Goal: Task Accomplishment & Management: Use online tool/utility

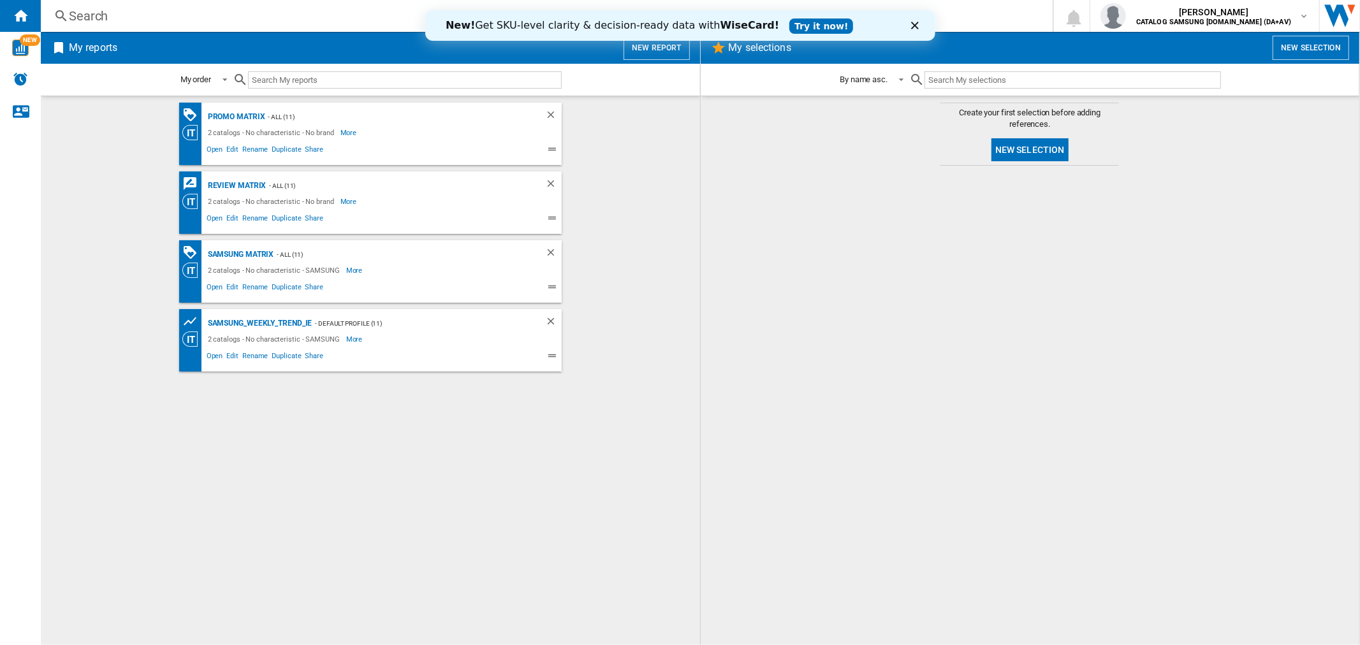
click at [642, 50] on button "New report" at bounding box center [657, 48] width 66 height 24
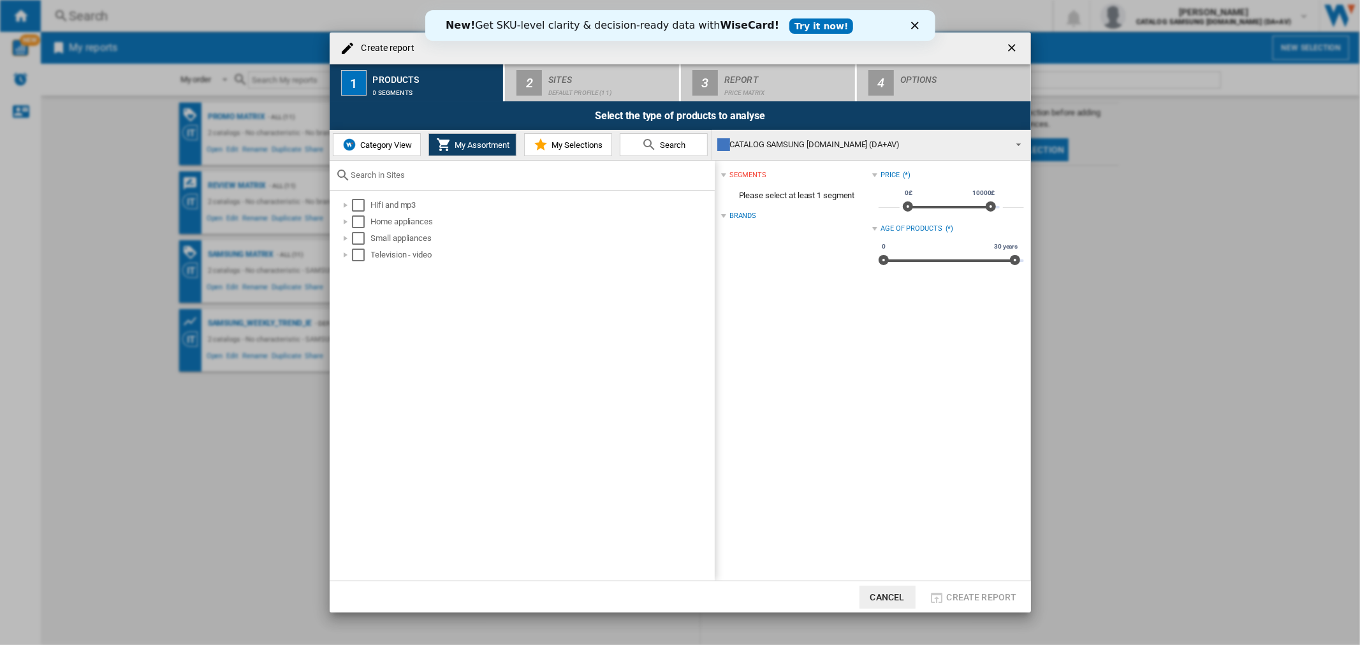
drag, startPoint x: 365, startPoint y: 147, endPoint x: 361, endPoint y: 163, distance: 17.0
click at [365, 147] on span "Category View" at bounding box center [384, 145] width 55 height 10
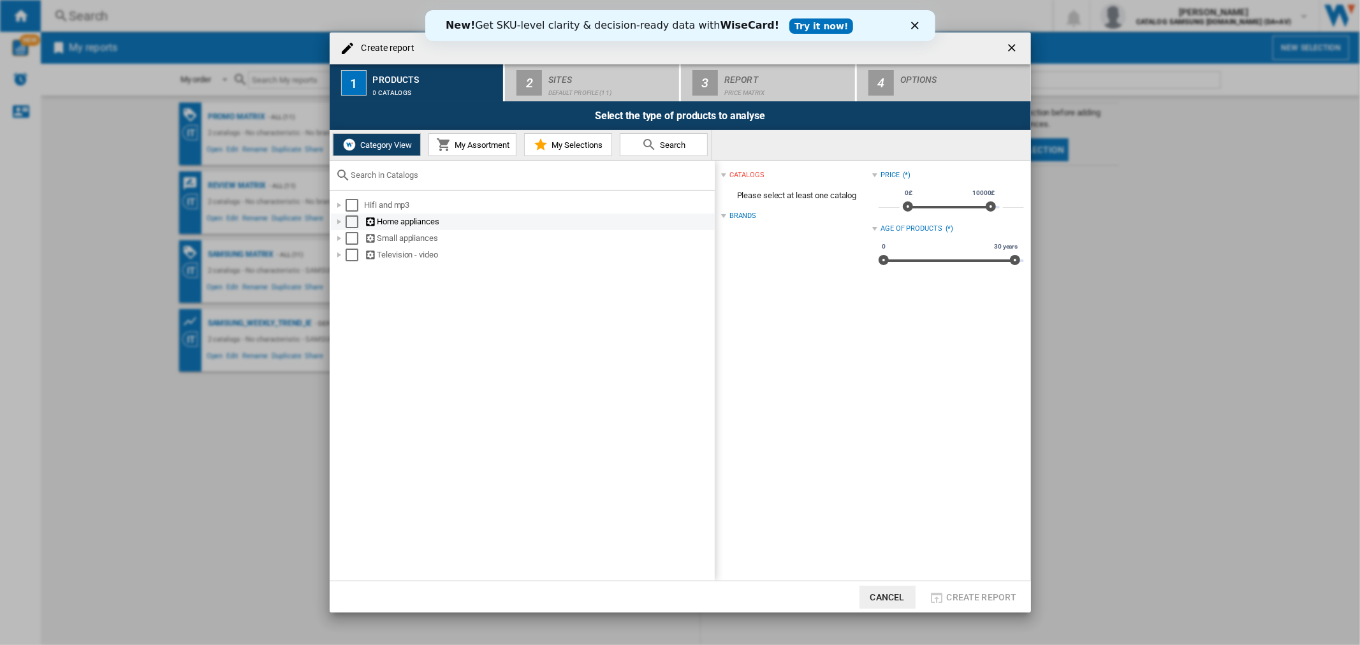
click at [349, 224] on div "Select" at bounding box center [352, 222] width 13 height 13
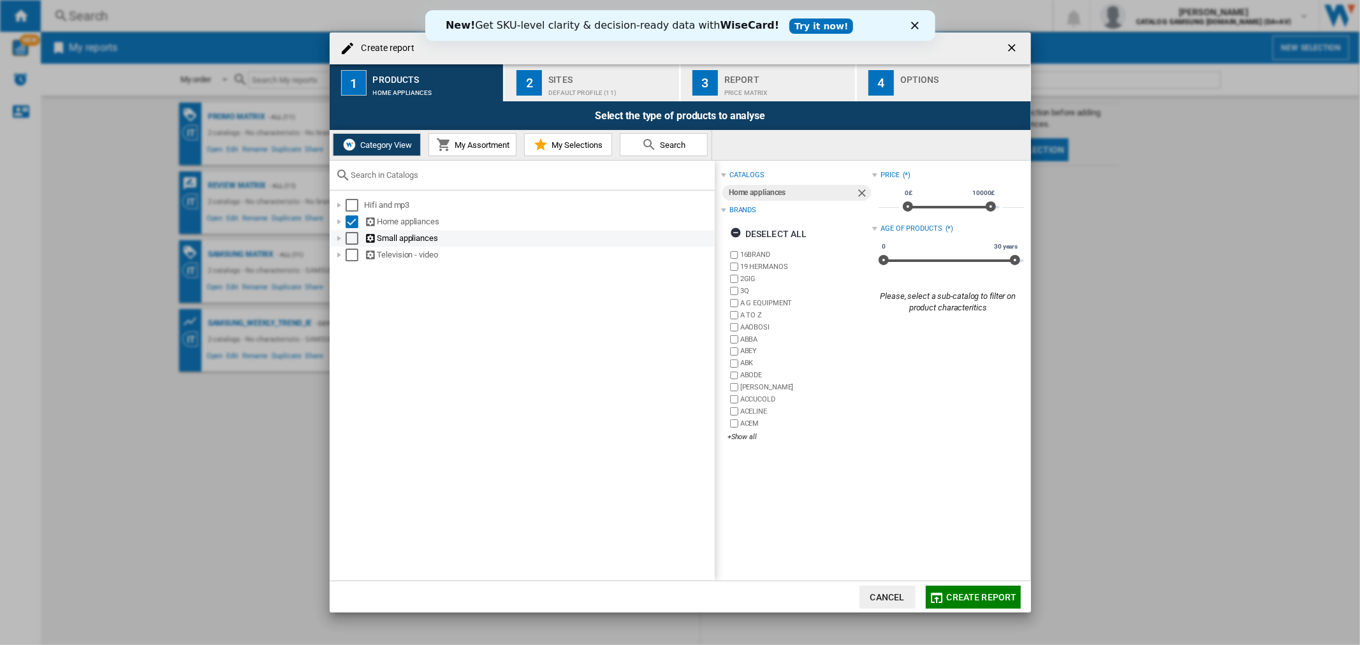
click at [339, 243] on div at bounding box center [339, 238] width 13 height 13
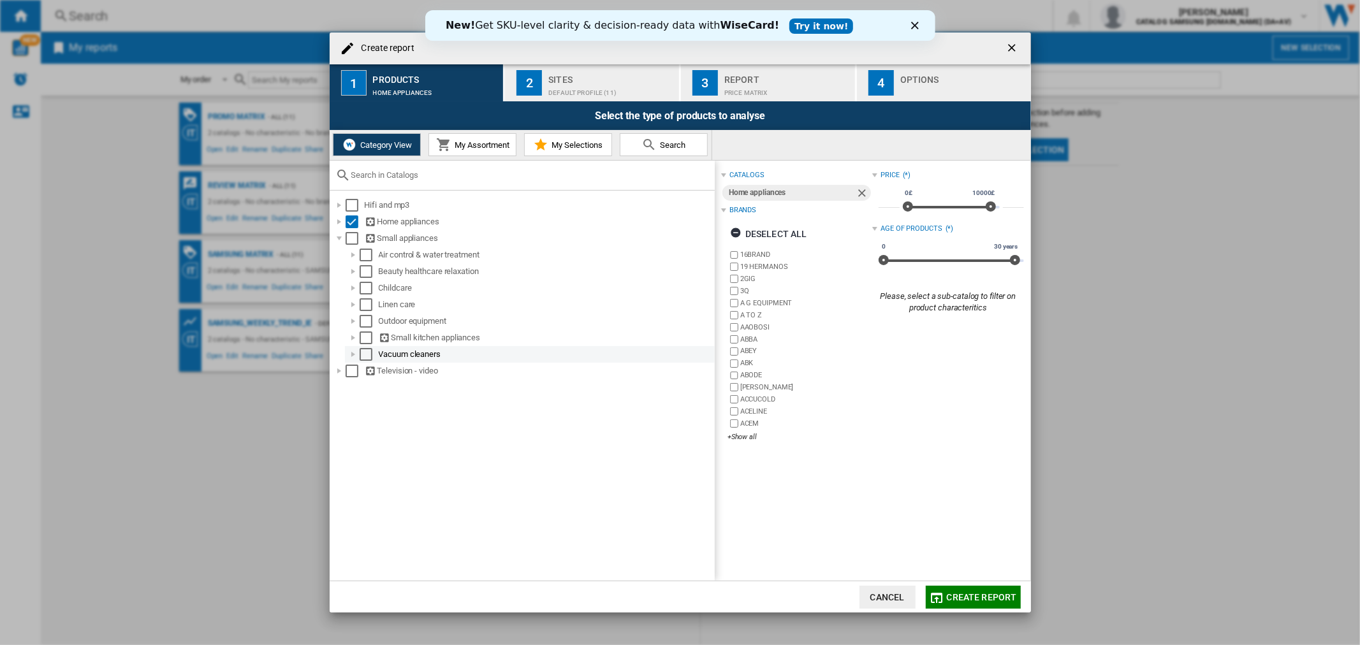
click at [362, 356] on div "Select" at bounding box center [366, 354] width 13 height 13
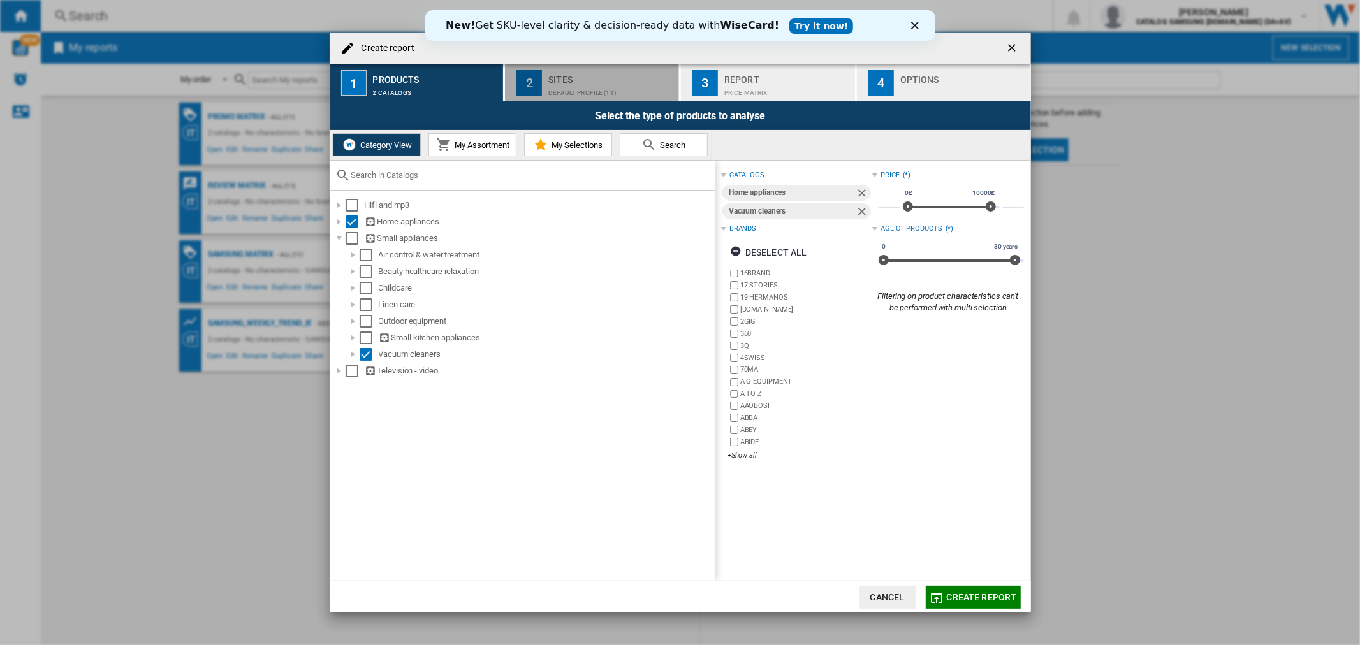
click at [559, 88] on div "Default profile (11)" at bounding box center [611, 89] width 126 height 13
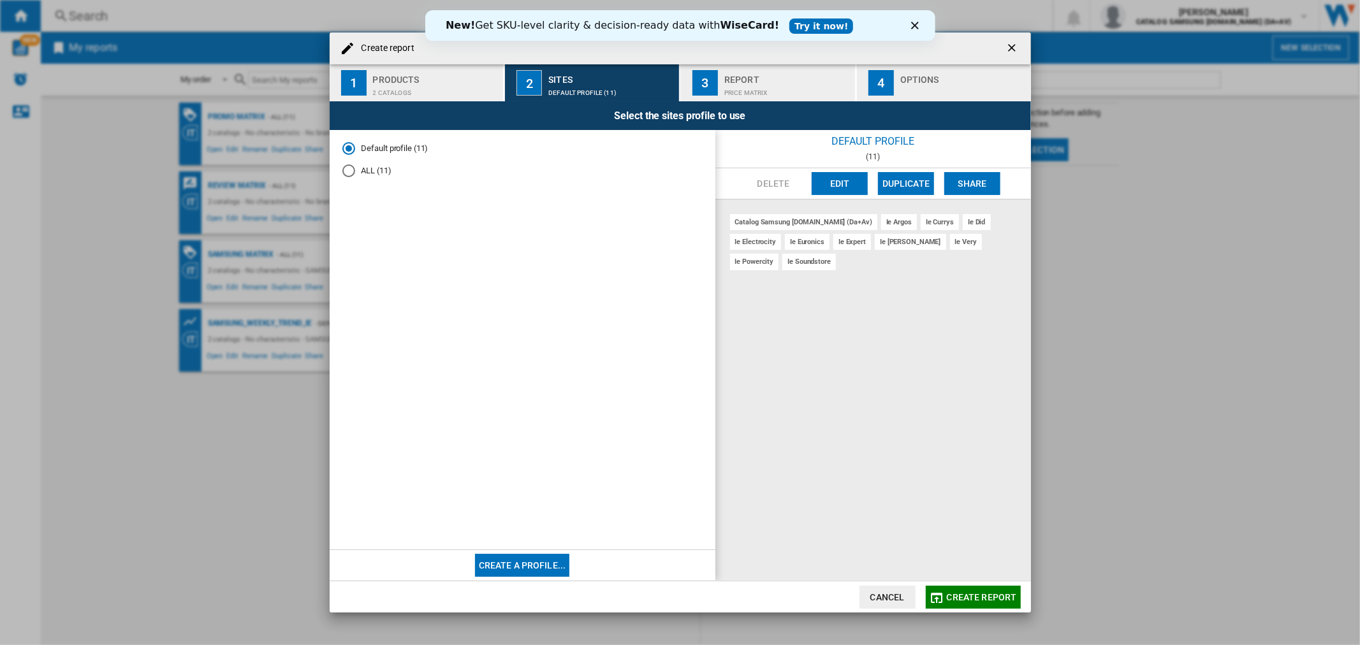
click at [381, 180] on md-radio-group "Default profile (11) ALL (11)" at bounding box center [522, 165] width 360 height 44
drag, startPoint x: 370, startPoint y: 175, endPoint x: 385, endPoint y: 166, distance: 16.6
click at [370, 174] on md-radio-button "ALL (11)" at bounding box center [522, 171] width 360 height 12
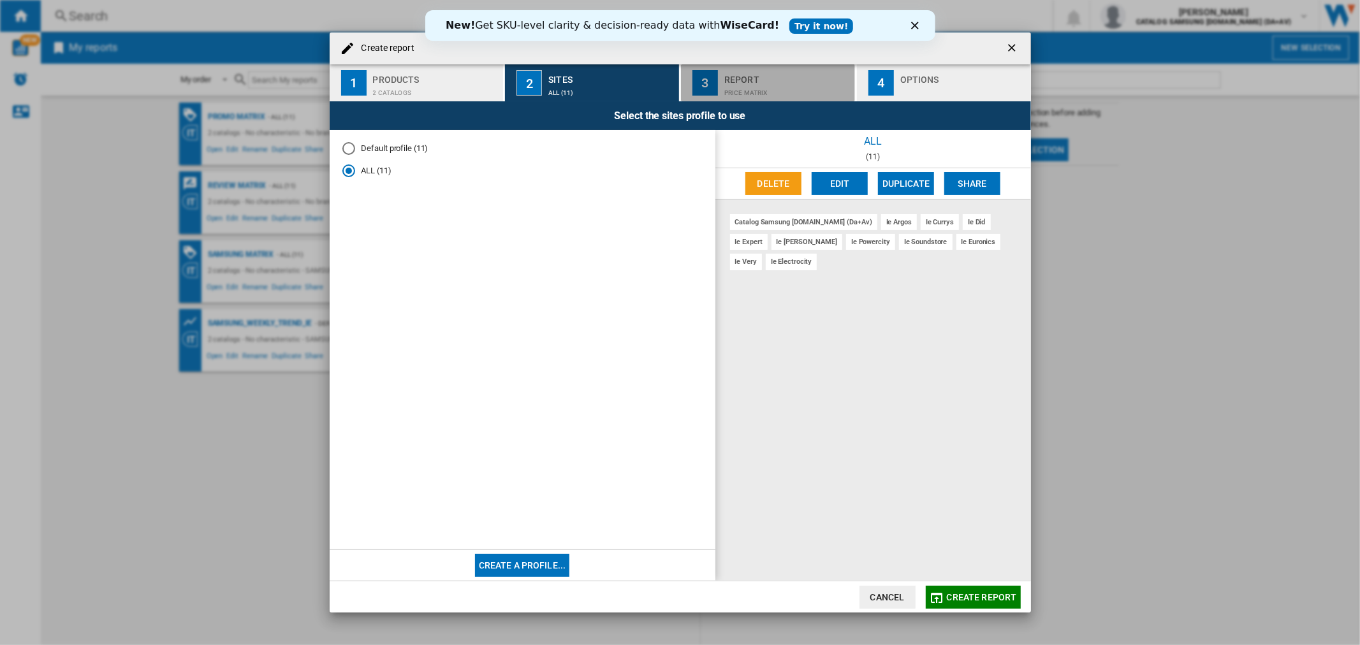
click at [760, 74] on div "Report" at bounding box center [787, 76] width 126 height 13
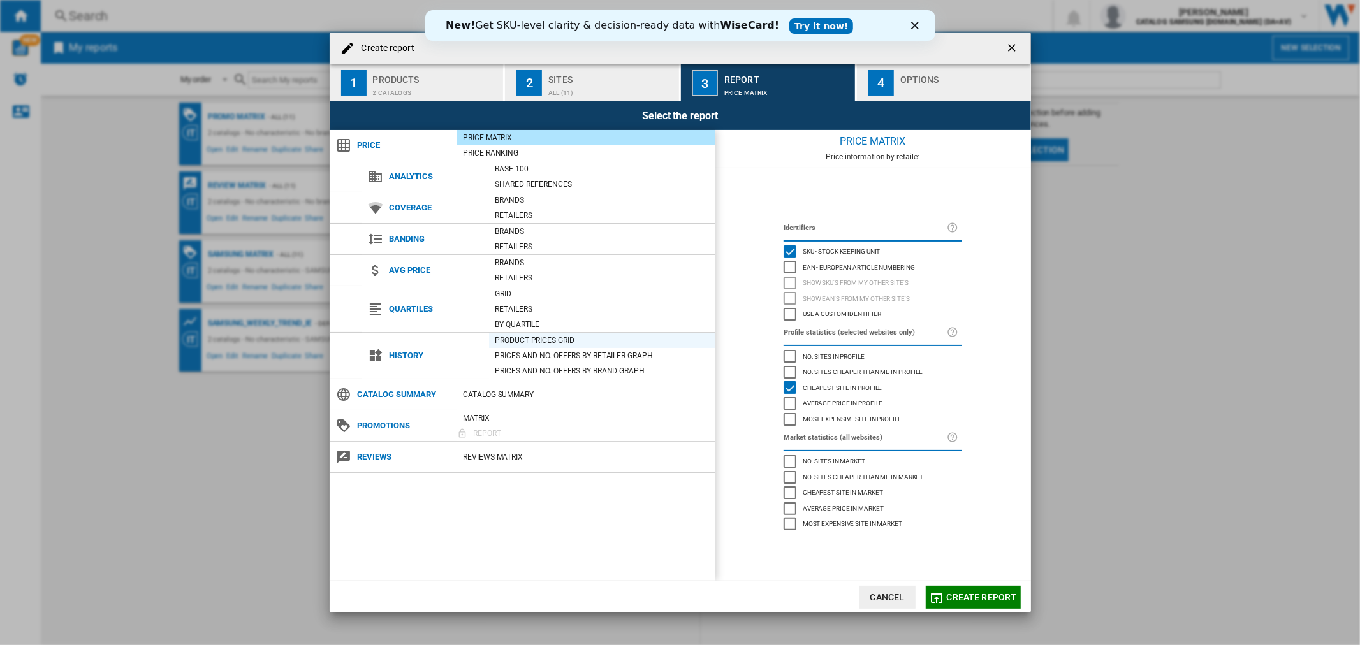
drag, startPoint x: 510, startPoint y: 337, endPoint x: 590, endPoint y: 320, distance: 81.4
click at [510, 336] on div "Product prices grid" at bounding box center [602, 340] width 226 height 13
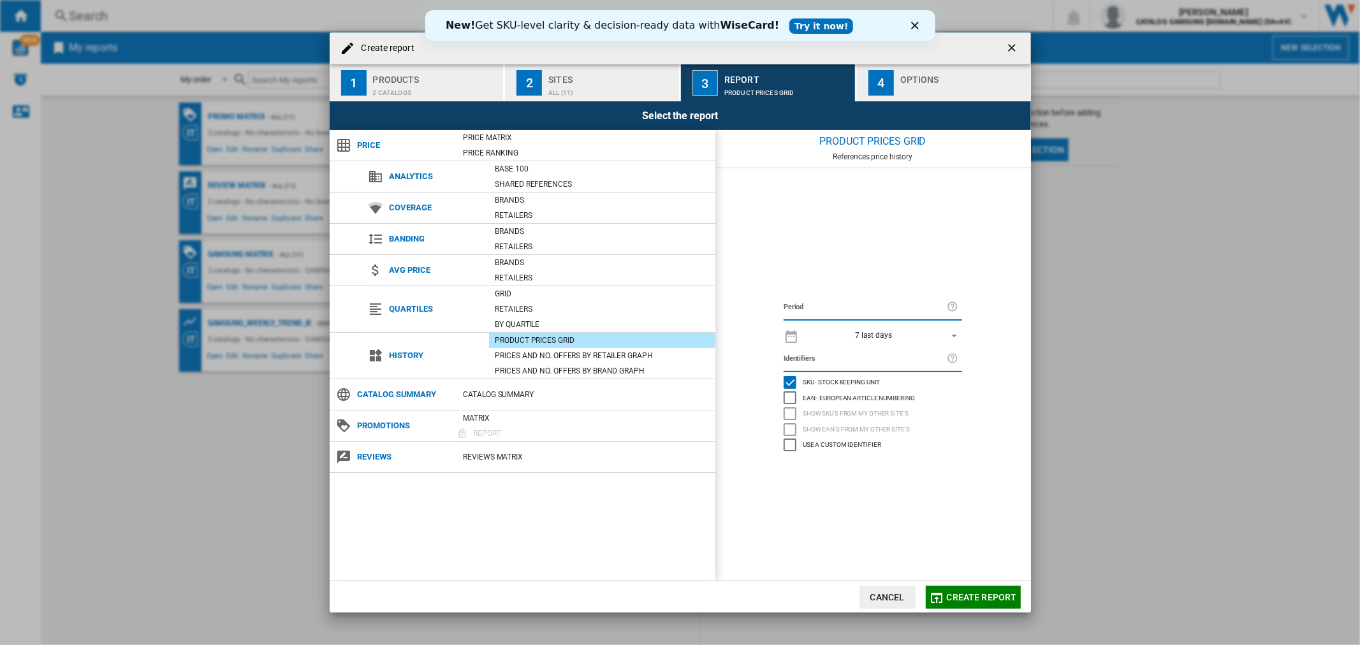
click at [960, 597] on span "Create report" at bounding box center [982, 597] width 70 height 10
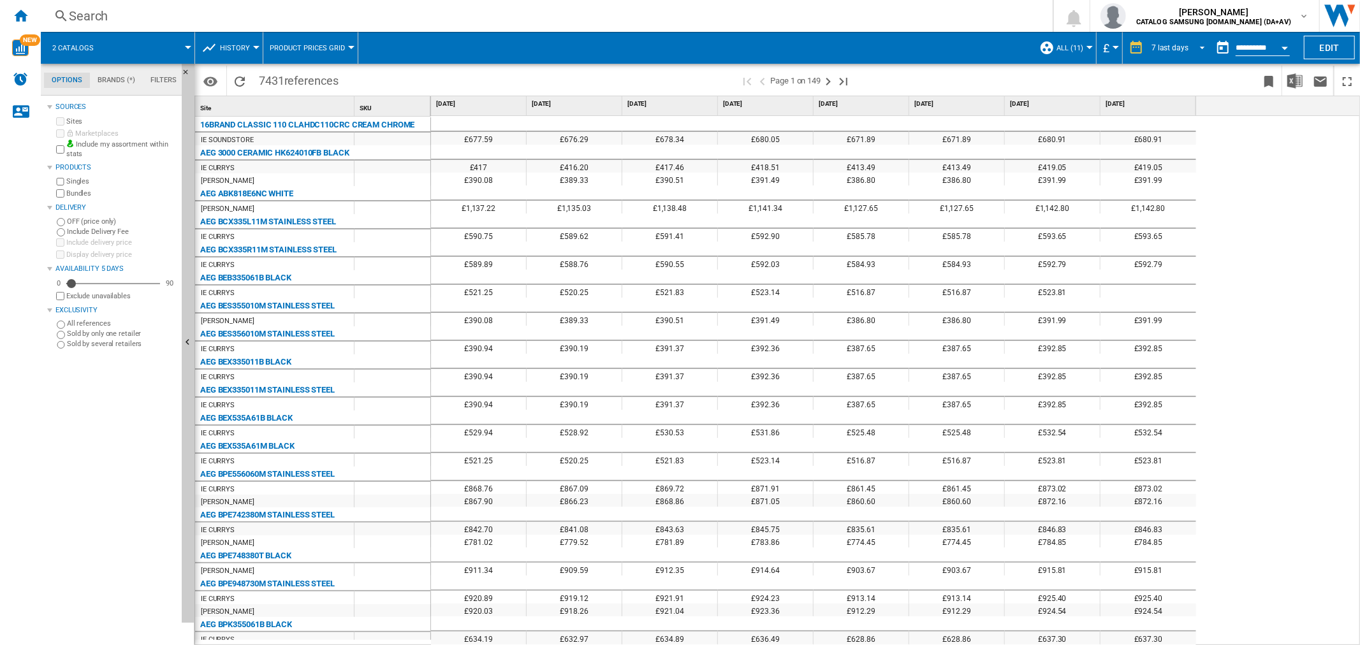
click at [1175, 48] on div "7 last days" at bounding box center [1170, 47] width 37 height 9
click at [1172, 198] on div "32 last weeks" at bounding box center [1175, 201] width 46 height 11
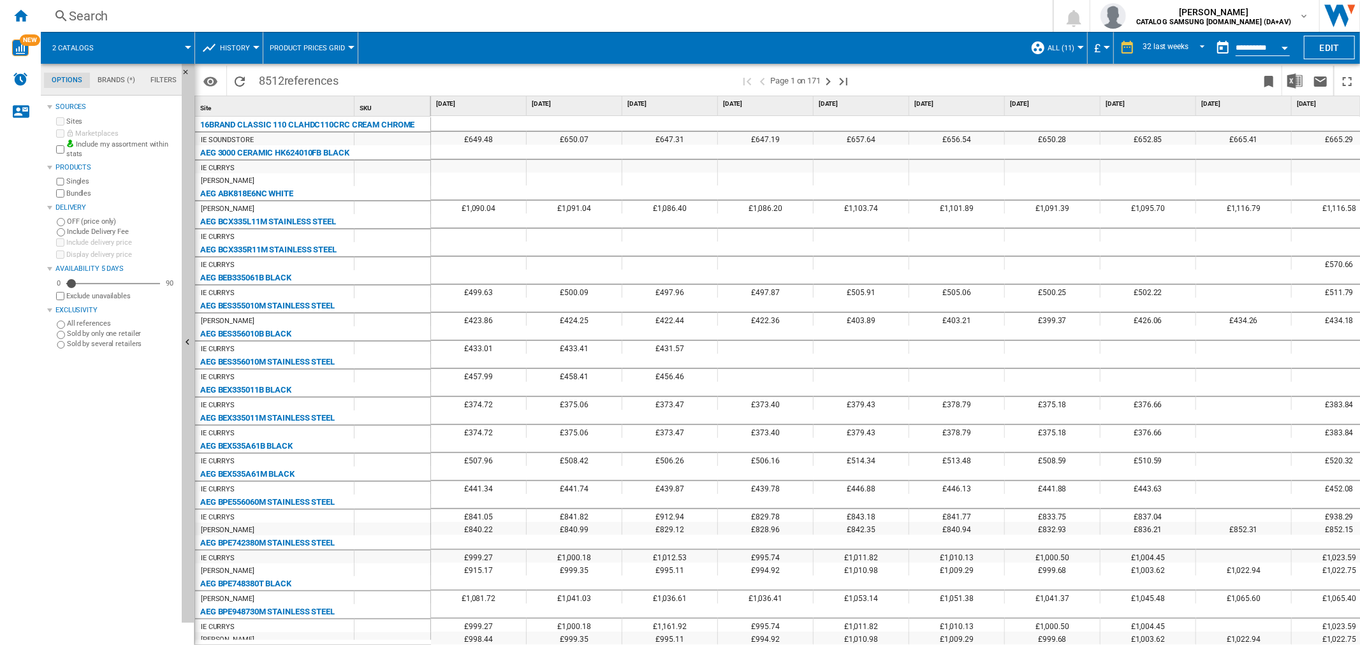
click at [1283, 45] on button "Open calendar" at bounding box center [1284, 45] width 23 height 23
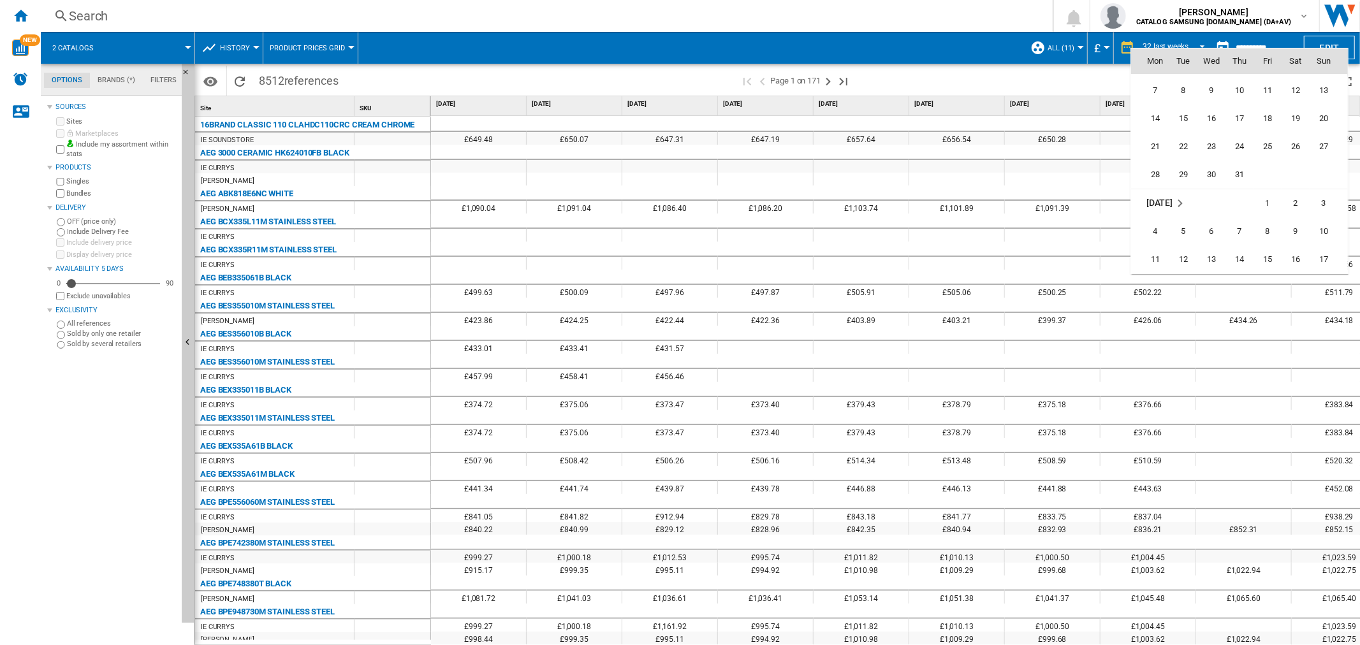
scroll to position [5729, 0]
click at [1242, 247] on span "31" at bounding box center [1240, 246] width 26 height 26
type input "**********"
